Goal: Navigation & Orientation: Find specific page/section

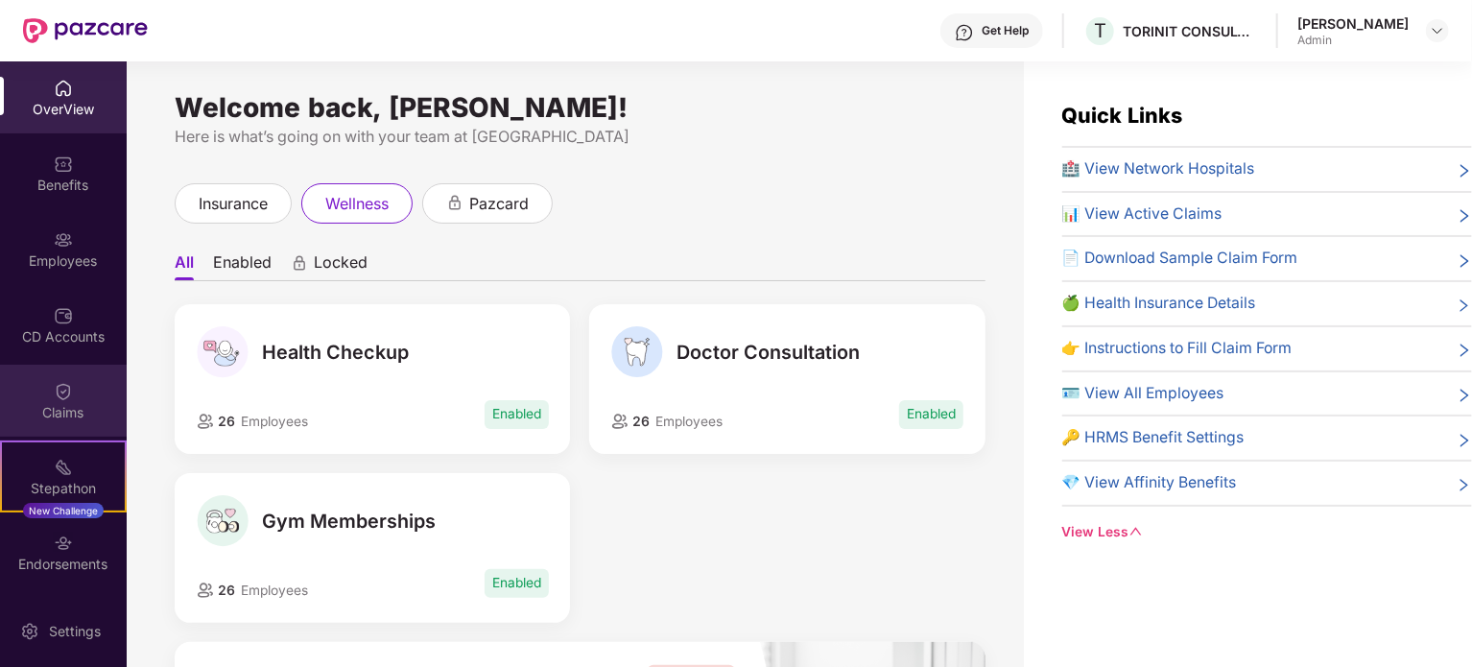
scroll to position [73, 0]
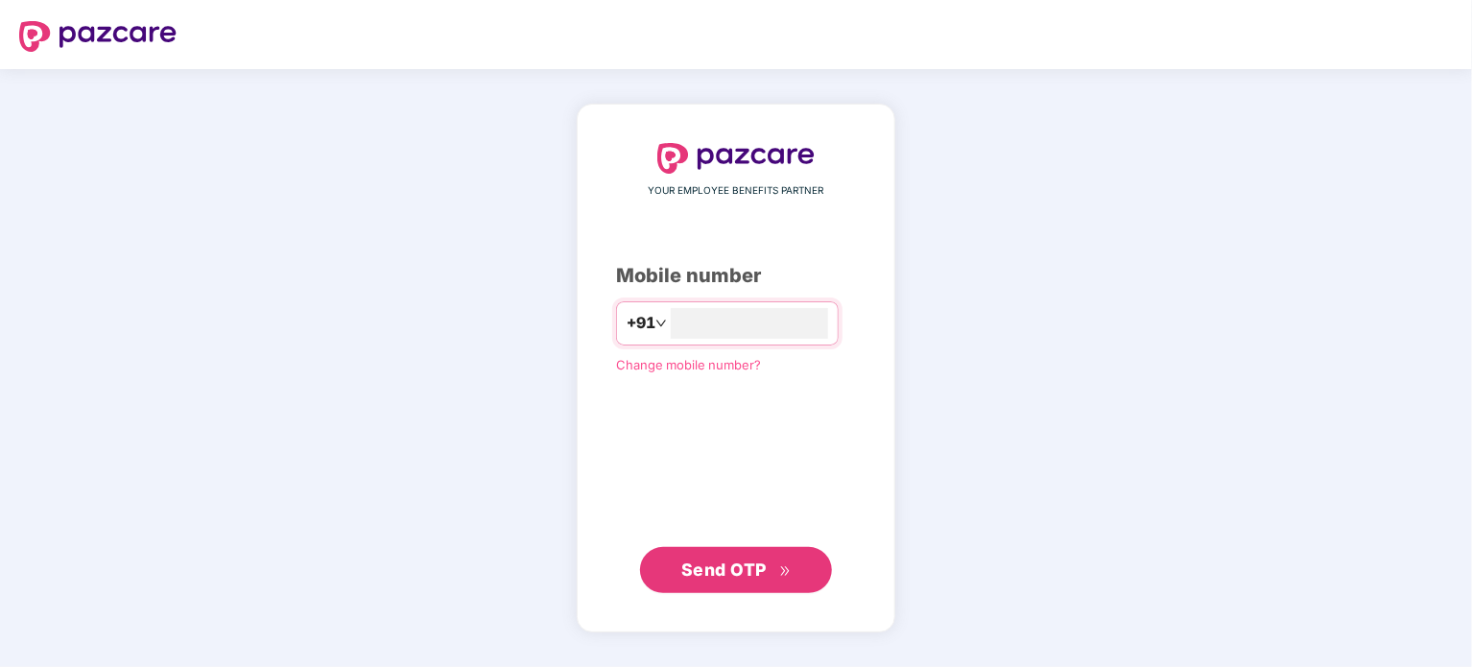
type input "**********"
click at [737, 556] on span "Send OTP" at bounding box center [736, 569] width 110 height 27
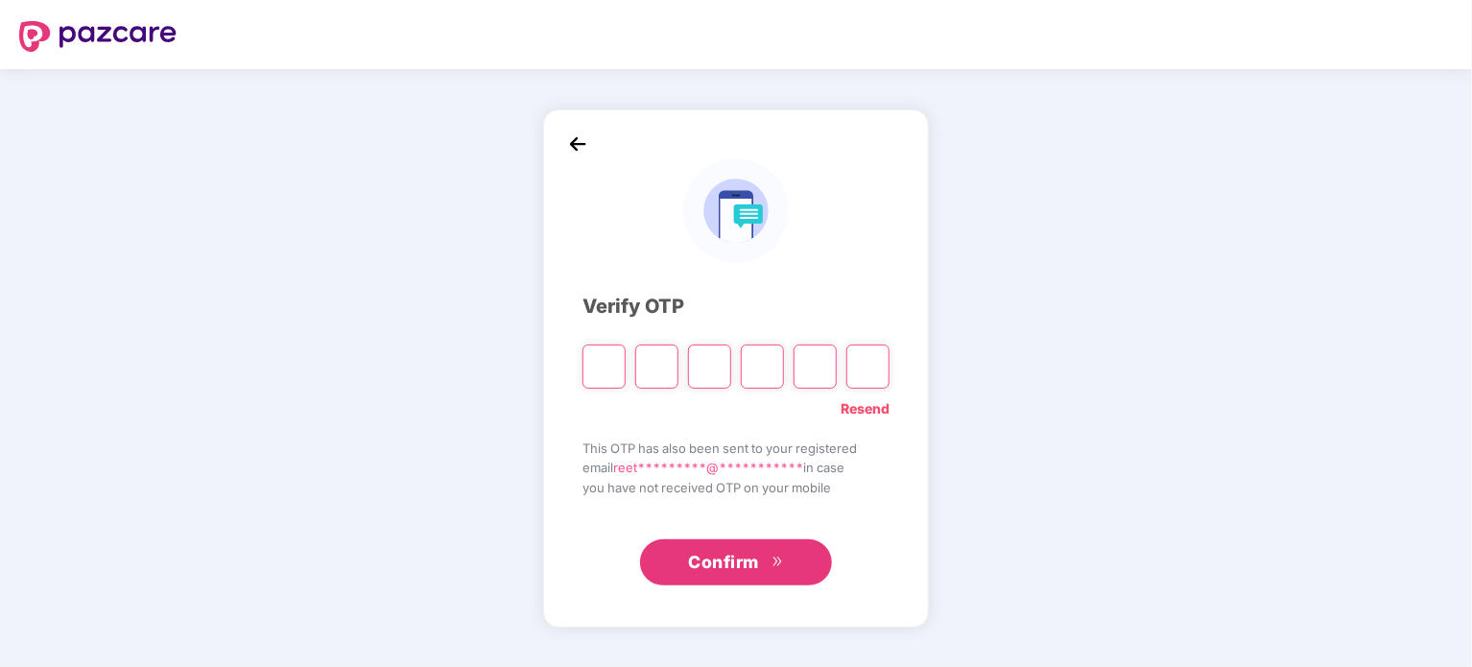
type input "*"
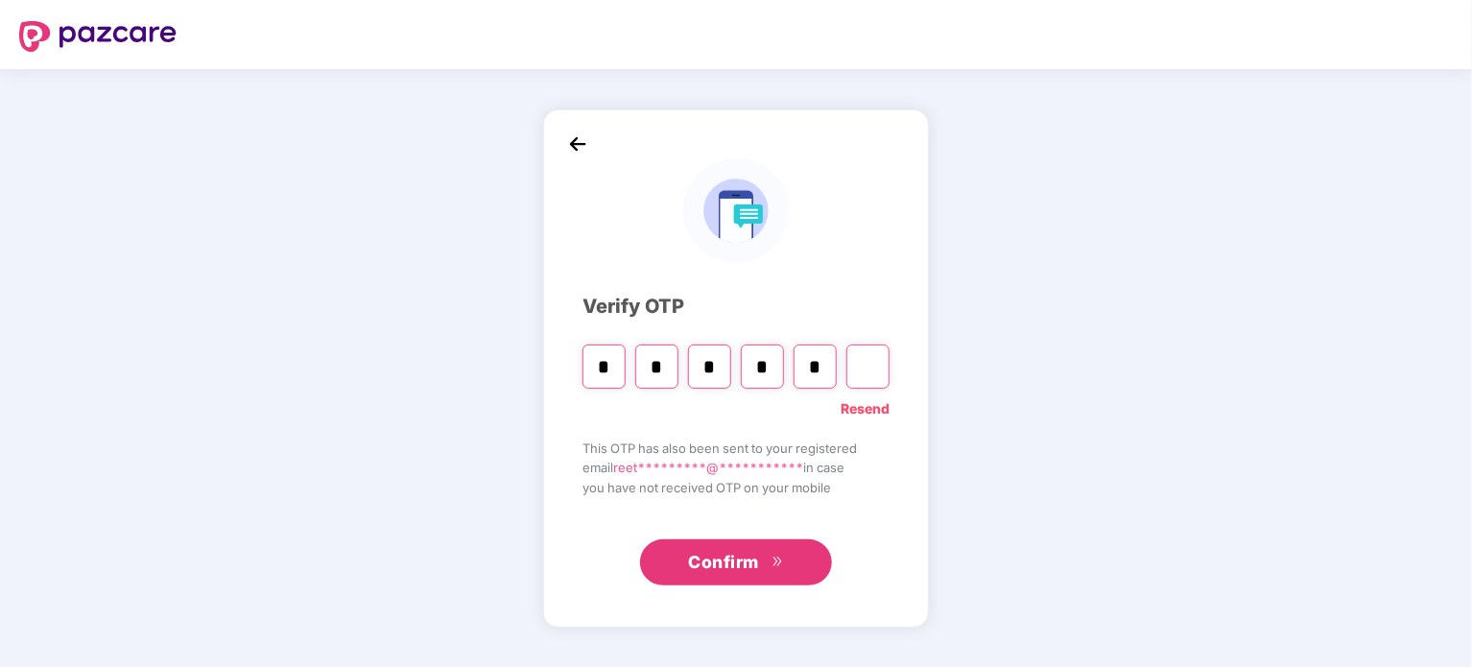
type input "*"
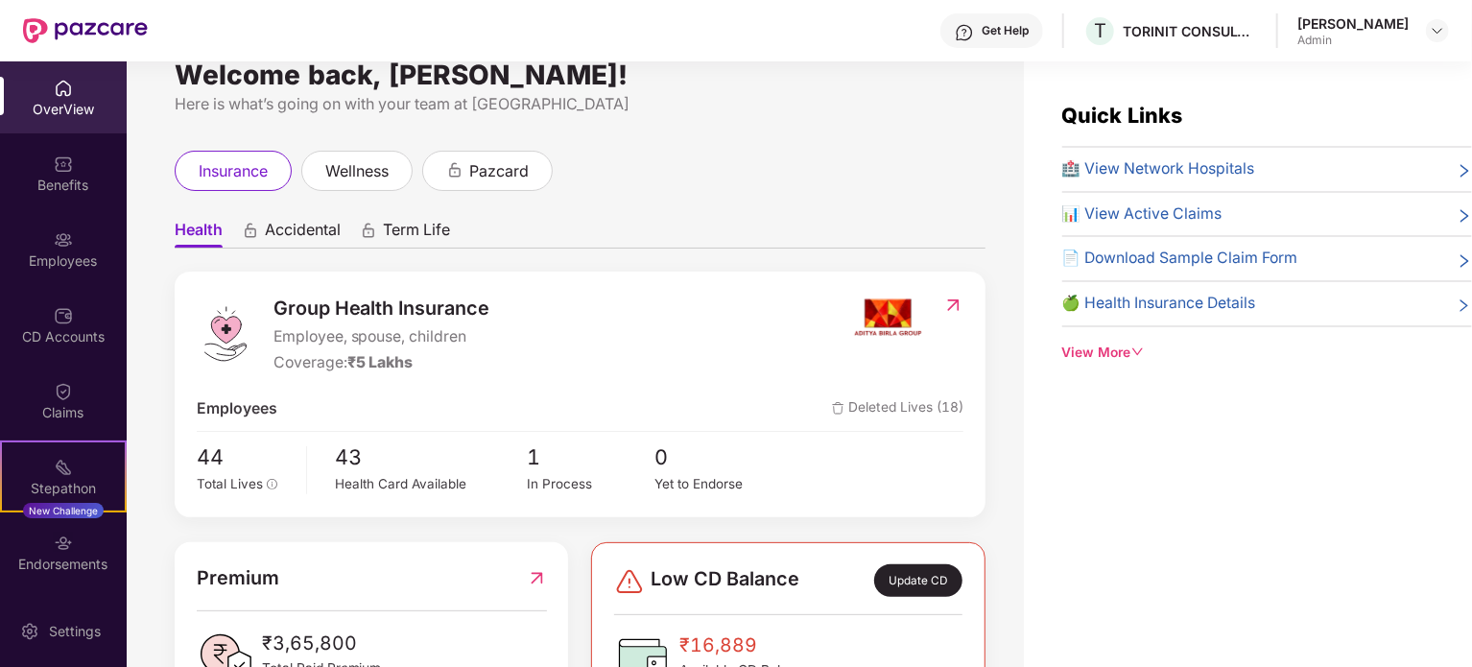
scroll to position [31, 0]
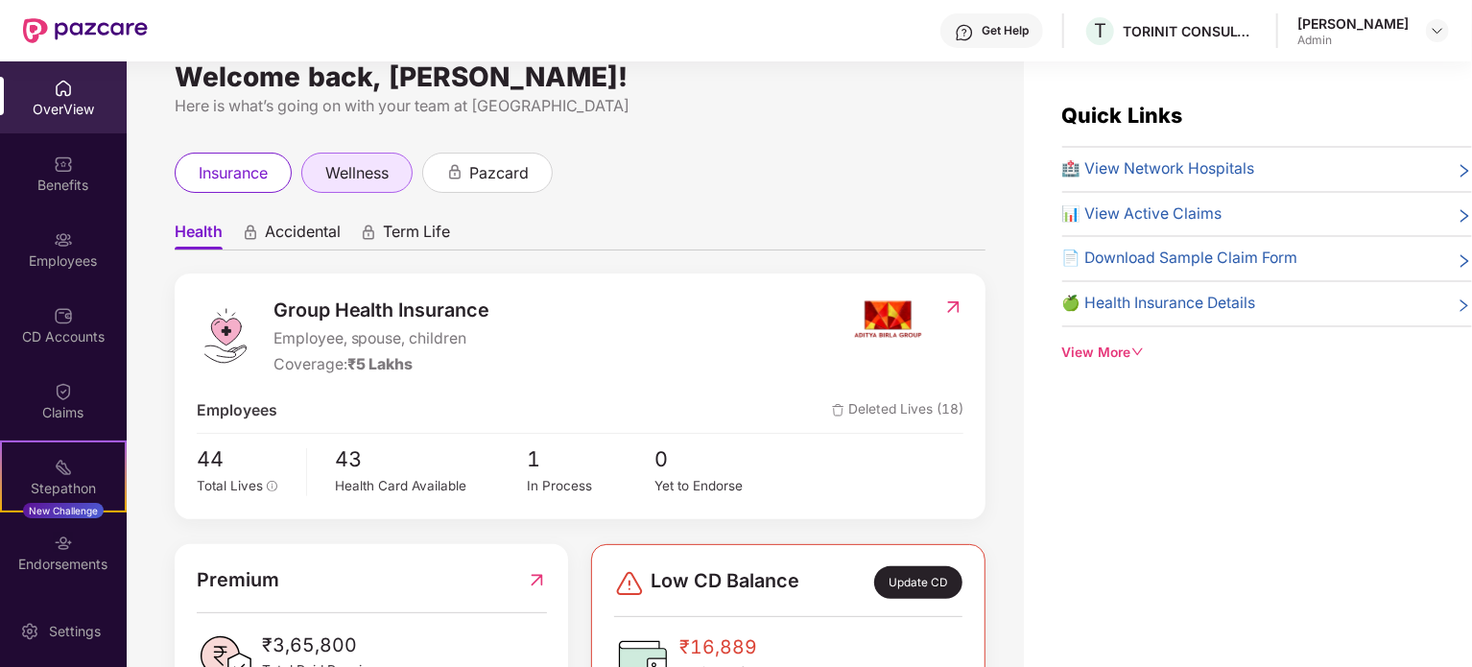
click at [373, 187] on div "wellness" at bounding box center [356, 173] width 111 height 40
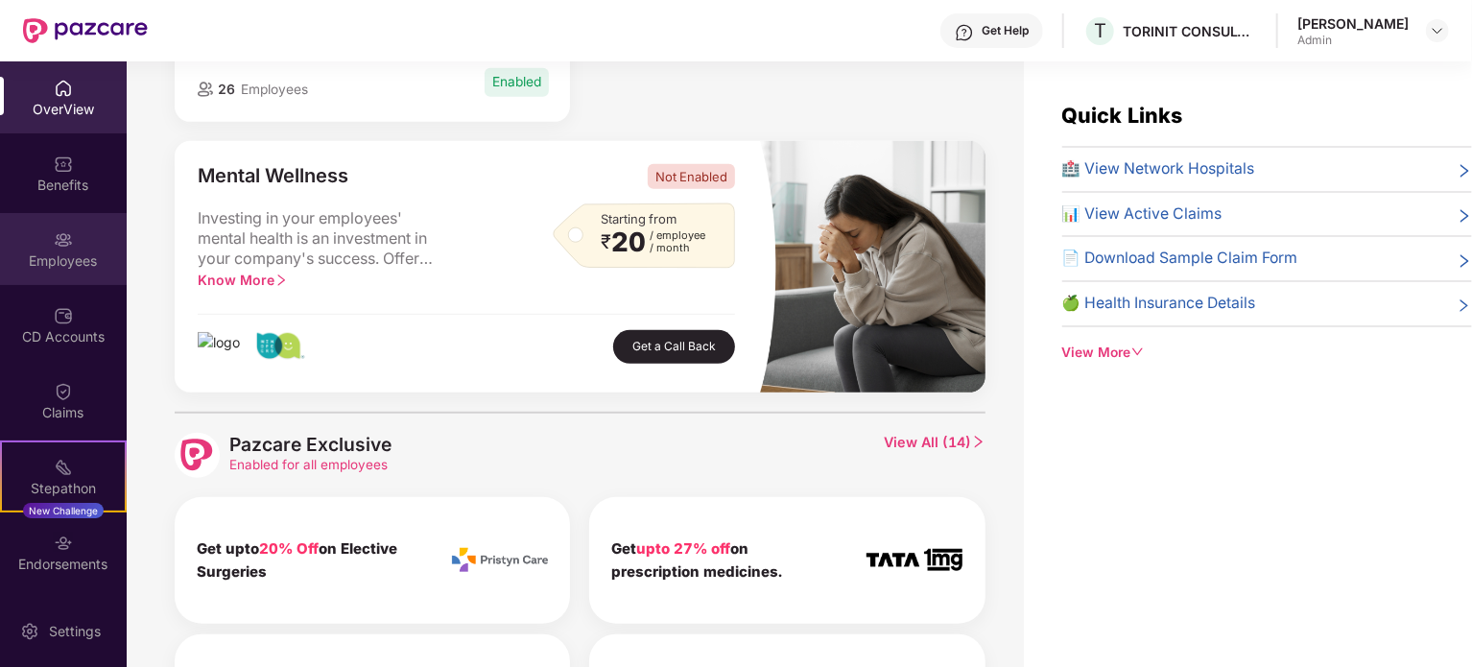
click at [47, 249] on div "Employees" at bounding box center [63, 249] width 127 height 72
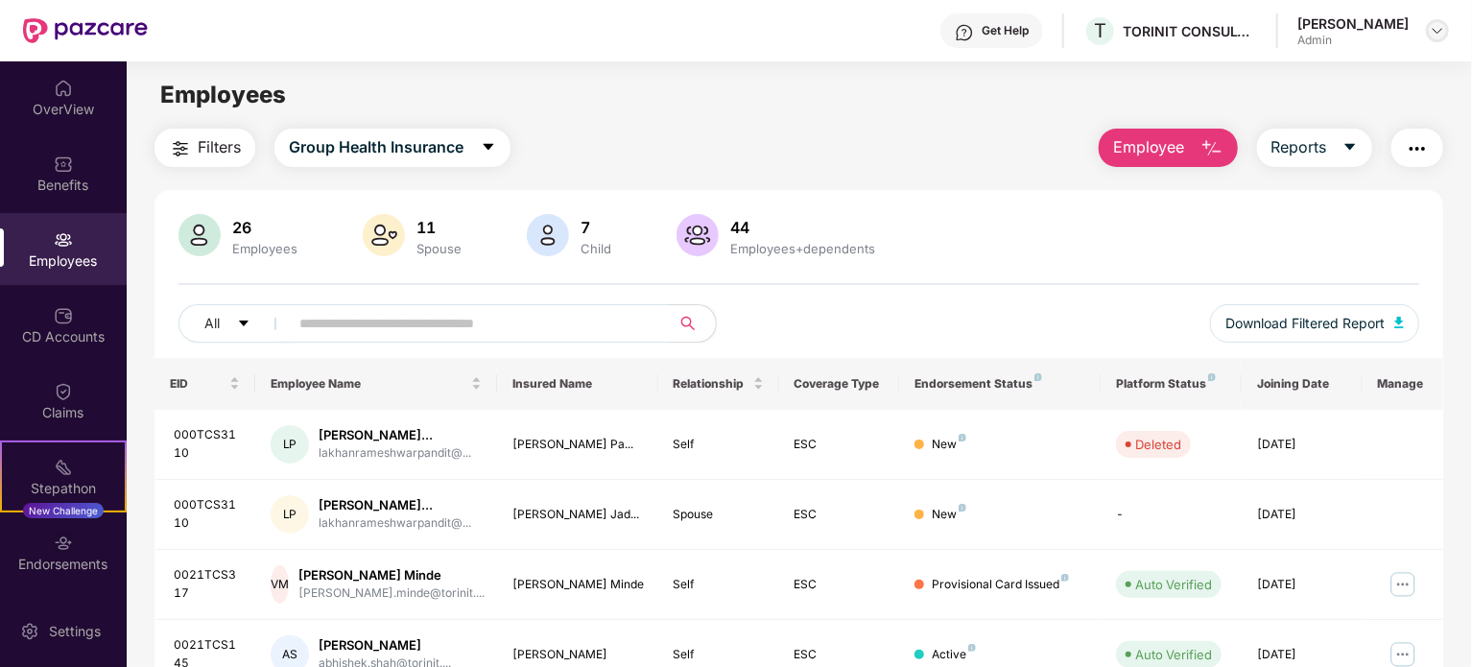
click at [1436, 37] on img at bounding box center [1437, 30] width 15 height 15
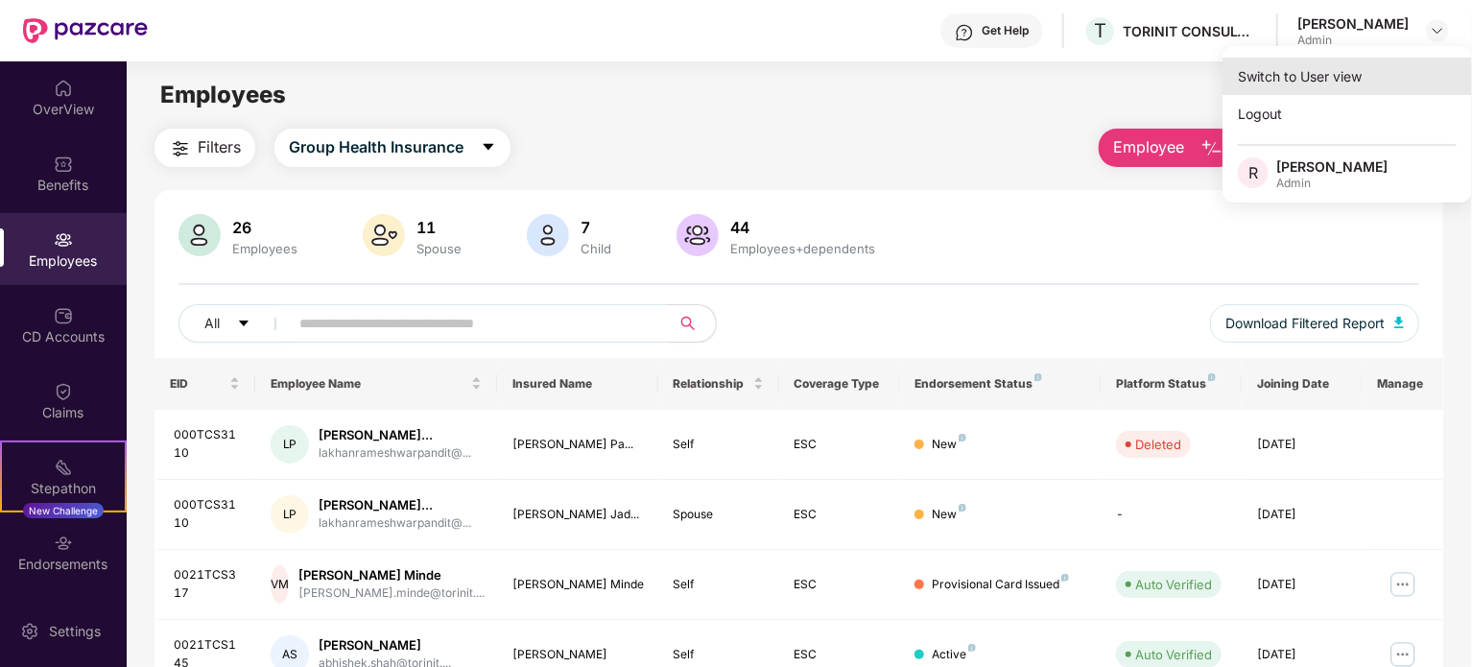
click at [1309, 83] on div "Switch to User view" at bounding box center [1346, 76] width 249 height 37
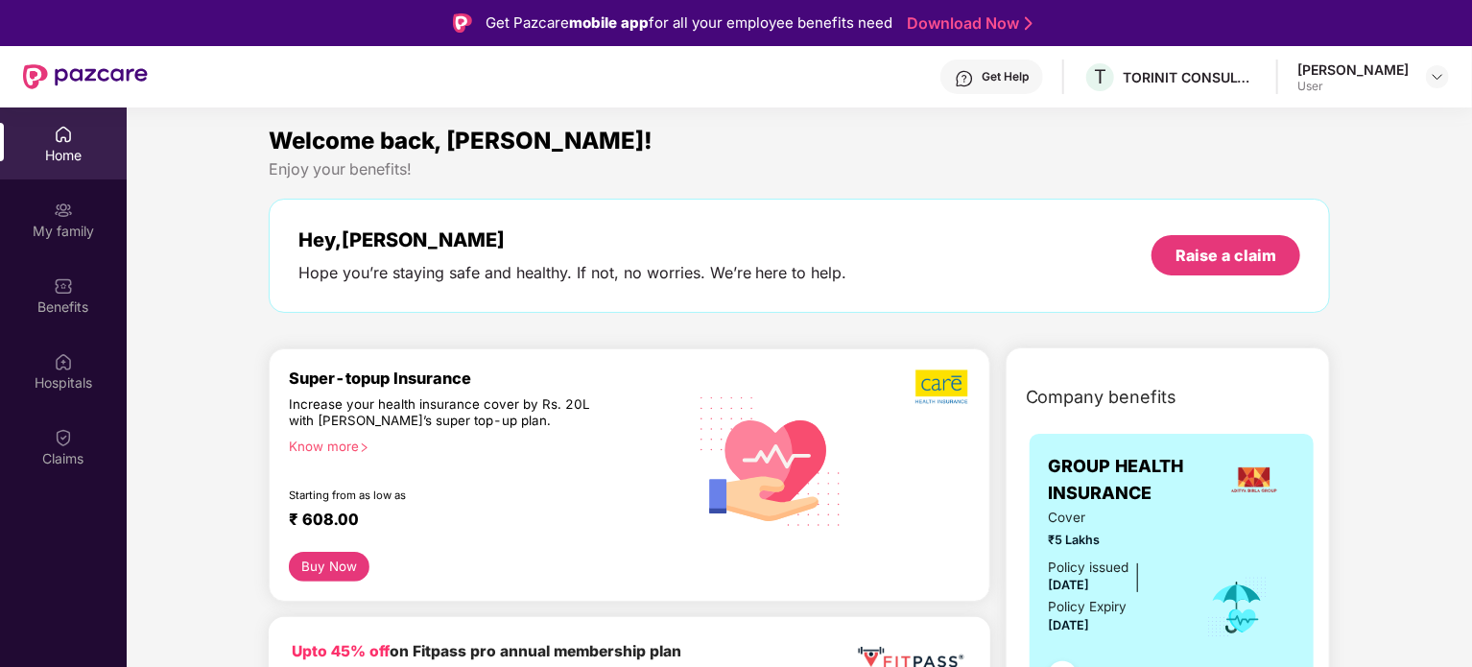
click at [1363, 80] on div "User" at bounding box center [1352, 86] width 111 height 15
click at [1439, 78] on img at bounding box center [1437, 76] width 15 height 15
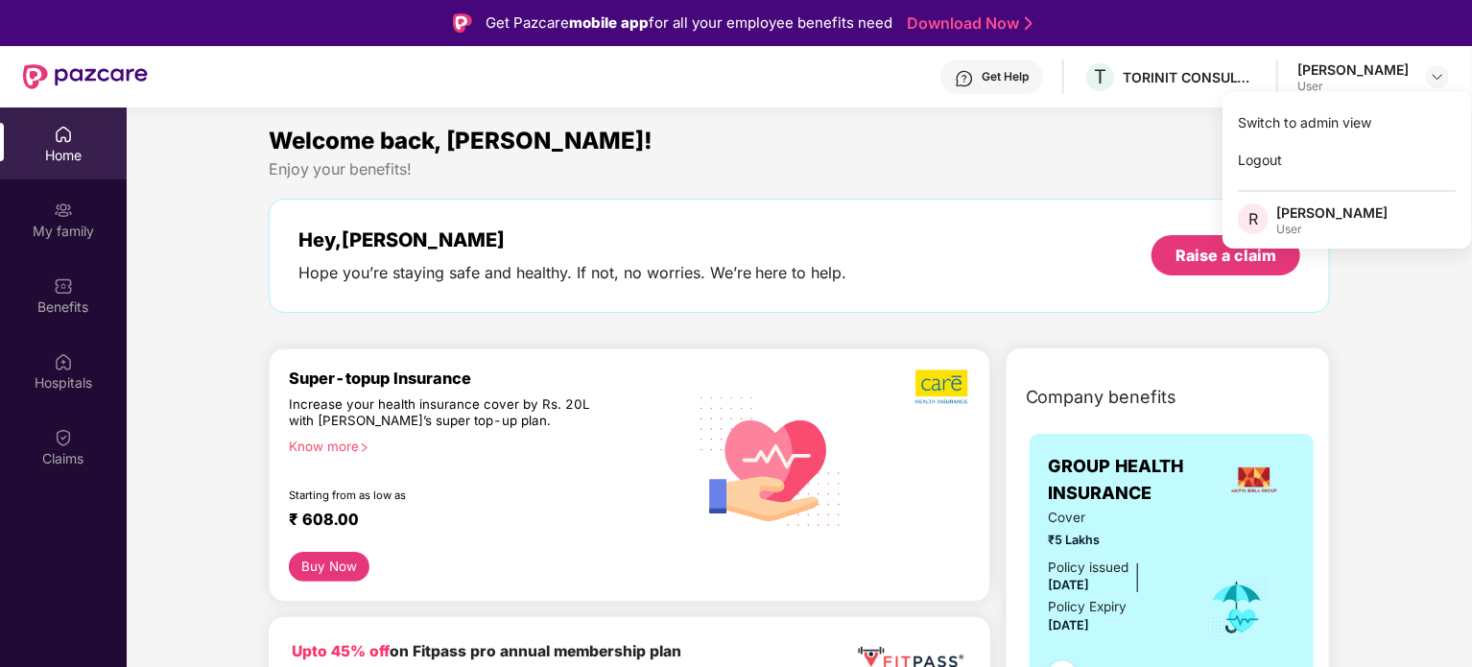
click at [1154, 151] on div "Welcome back, Reeti!" at bounding box center [800, 141] width 1062 height 36
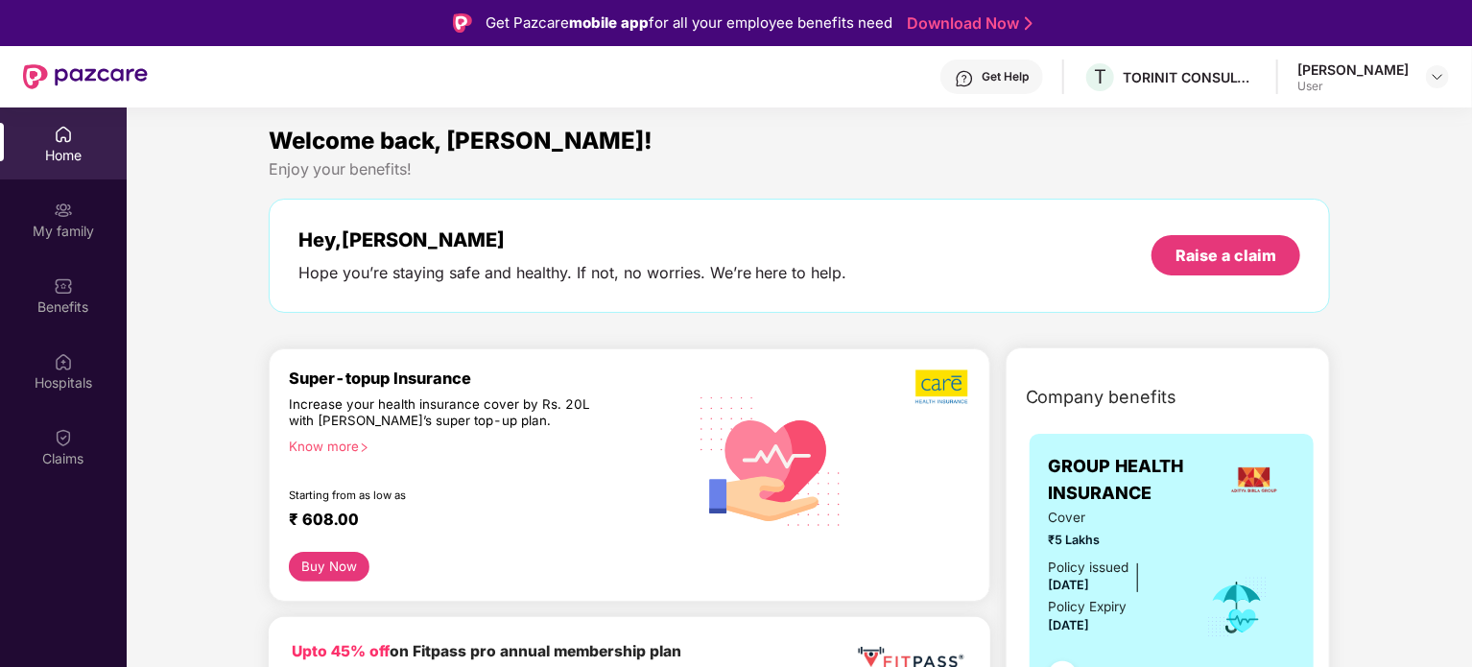
click at [1037, 139] on div "Welcome back, Reeti!" at bounding box center [800, 141] width 1062 height 36
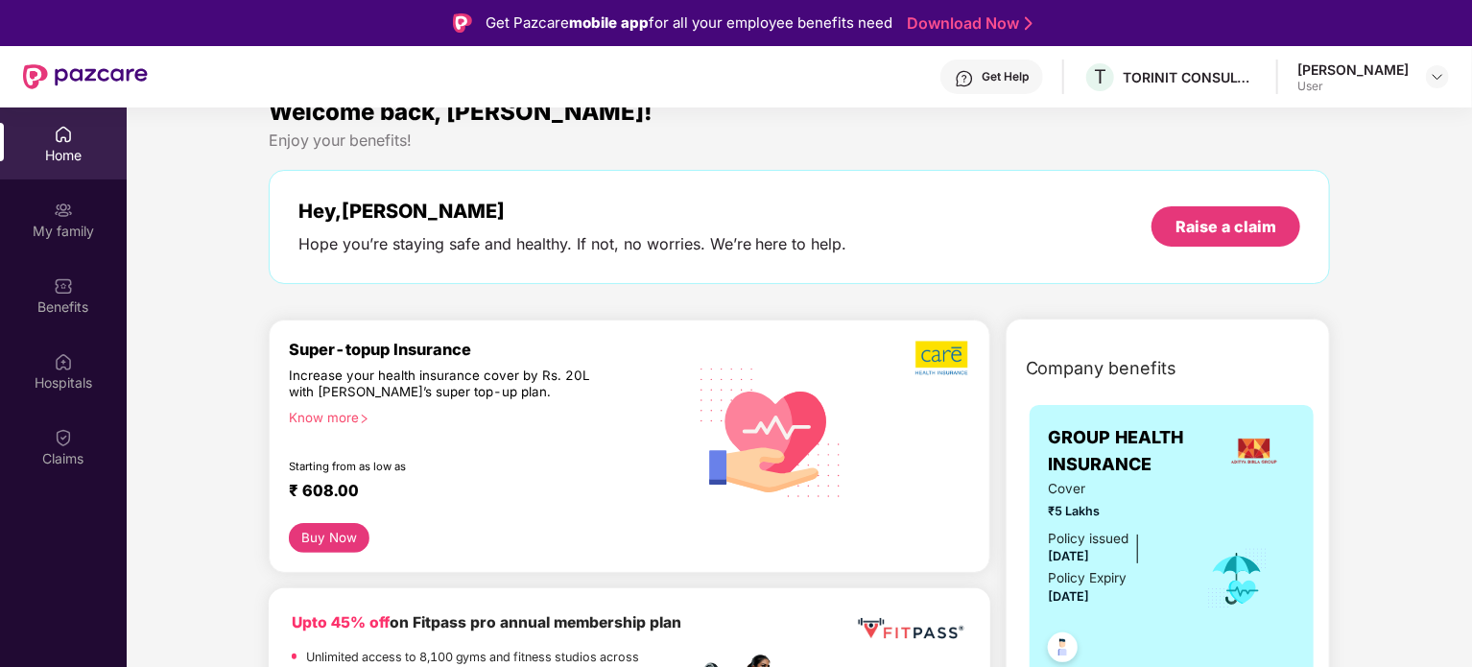
scroll to position [30, 0]
click at [61, 305] on div "Benefits" at bounding box center [63, 306] width 127 height 19
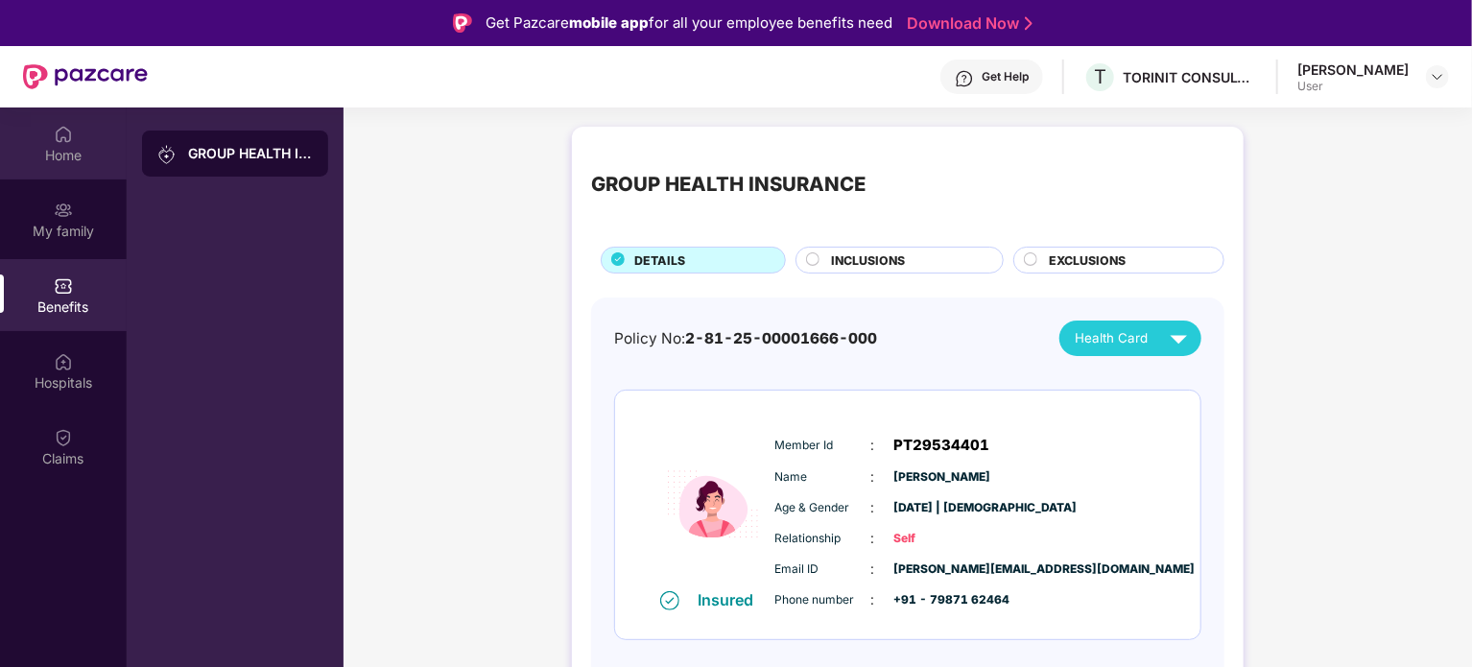
click at [51, 153] on div "Home" at bounding box center [63, 155] width 127 height 19
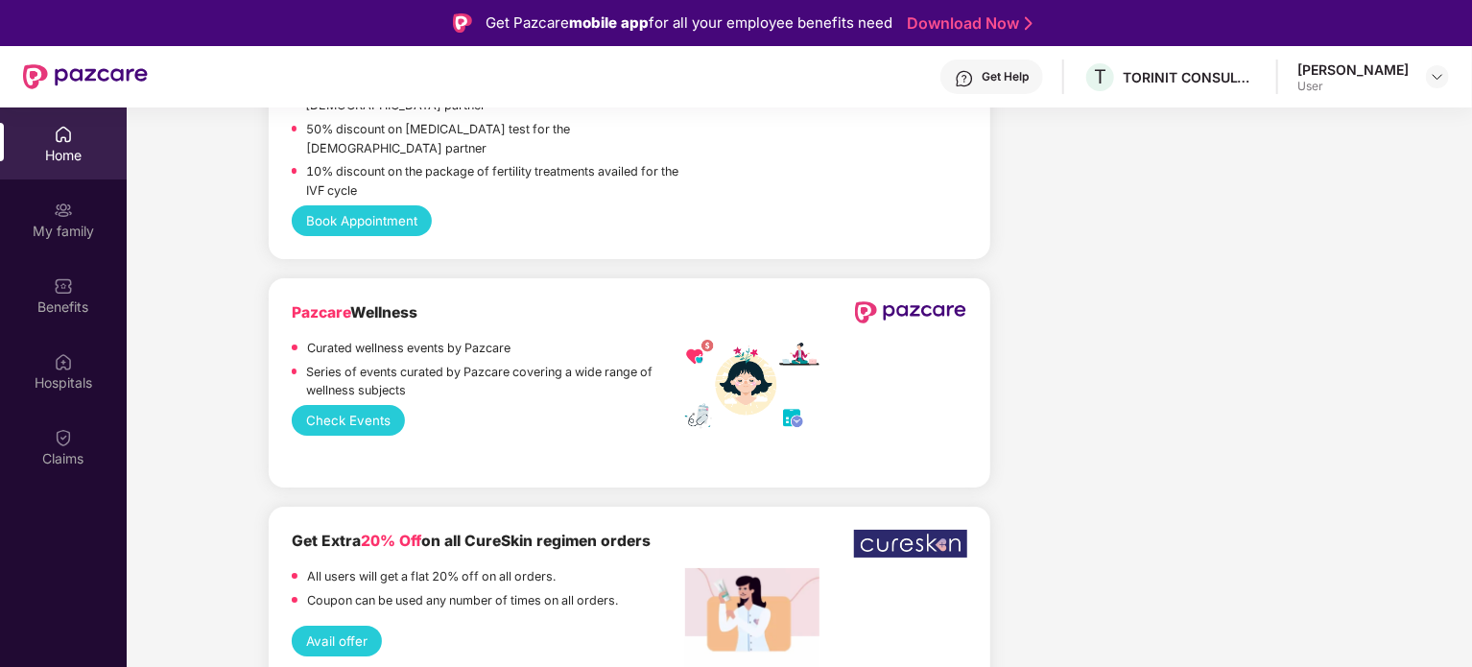
scroll to position [3520, 0]
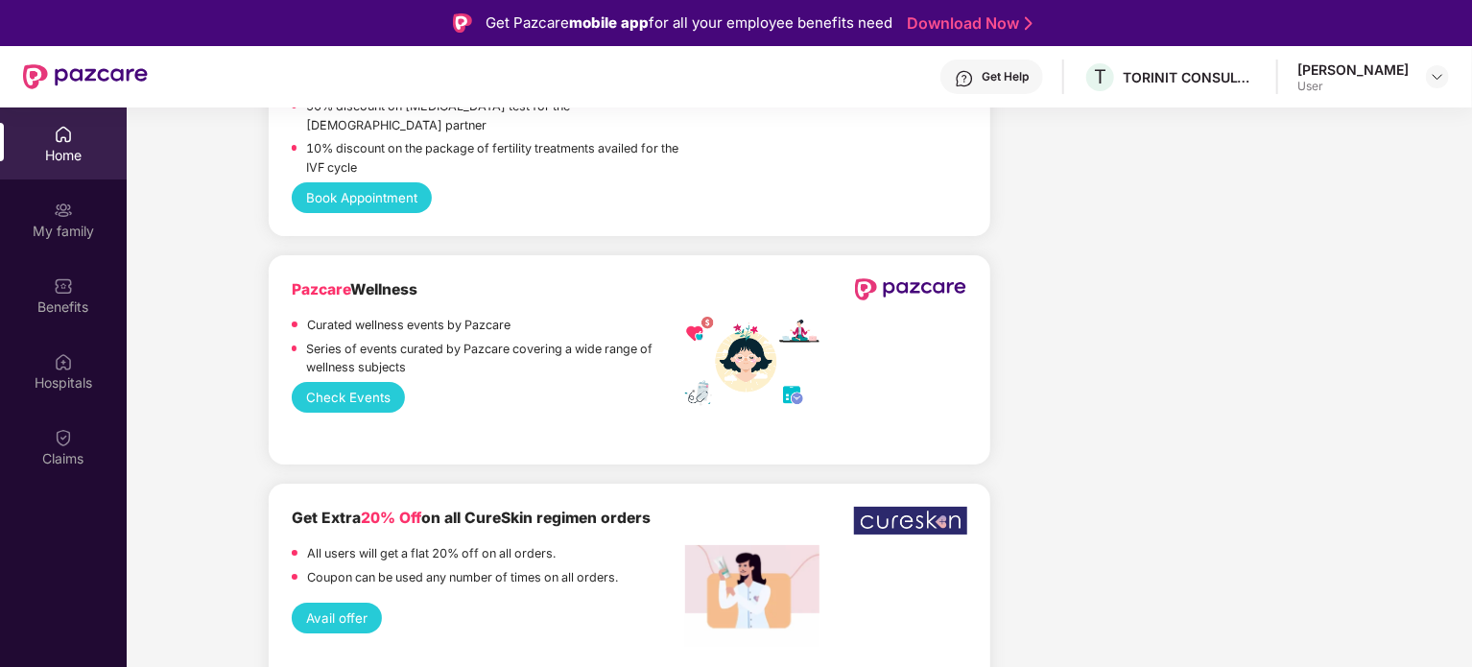
click at [326, 391] on button "Check Events" at bounding box center [349, 397] width 114 height 31
click at [1343, 87] on div "User" at bounding box center [1352, 86] width 111 height 15
click at [1431, 80] on img at bounding box center [1437, 76] width 15 height 15
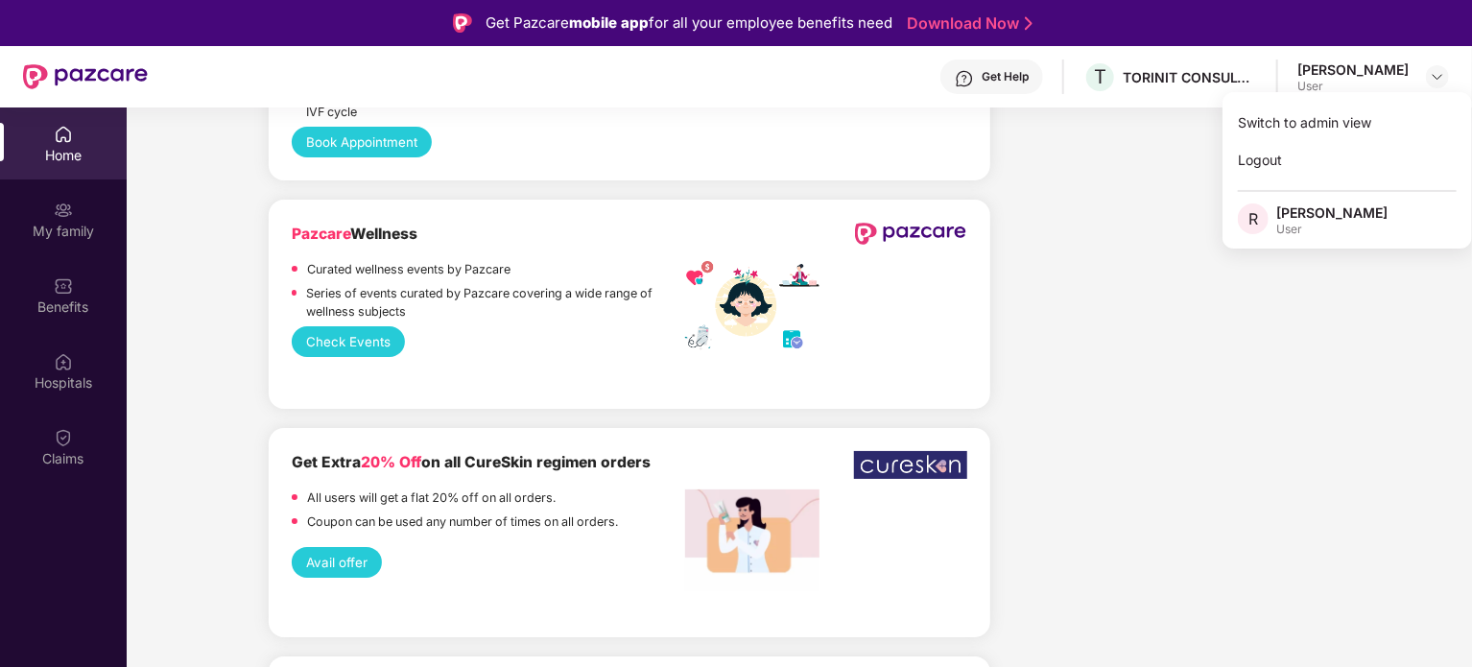
scroll to position [3530, 0]
